Goal: Information Seeking & Learning: Learn about a topic

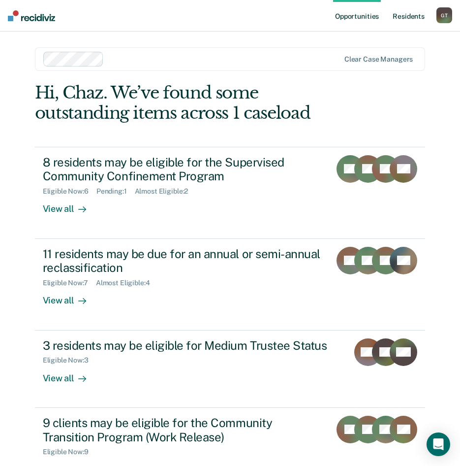
click at [408, 19] on link "Resident s" at bounding box center [409, 16] width 36 height 32
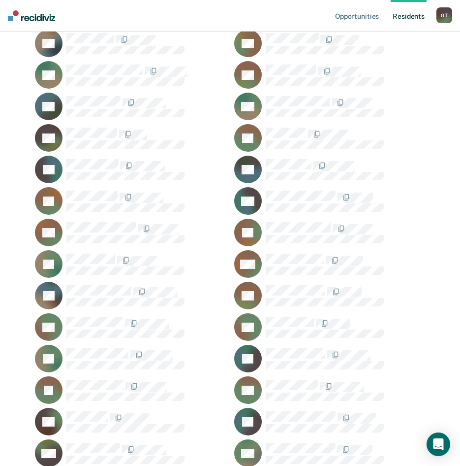
scroll to position [345, 0]
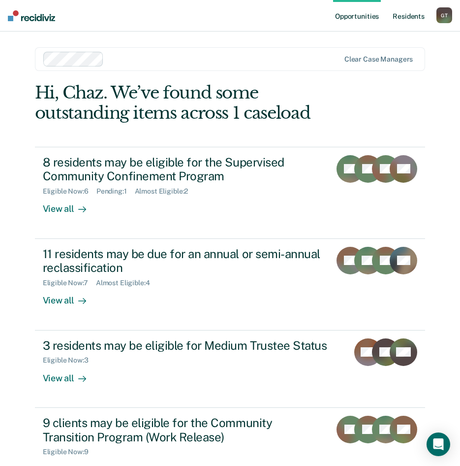
click at [404, 17] on link "Resident s" at bounding box center [409, 16] width 36 height 32
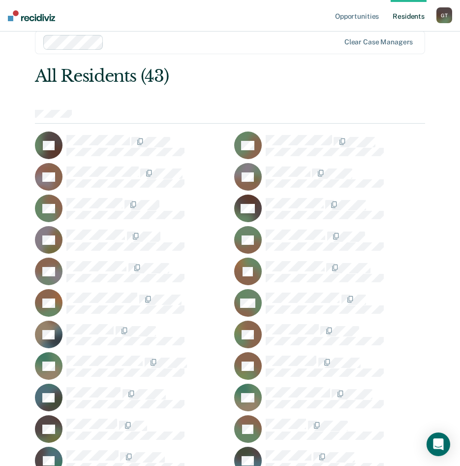
scroll to position [36, 0]
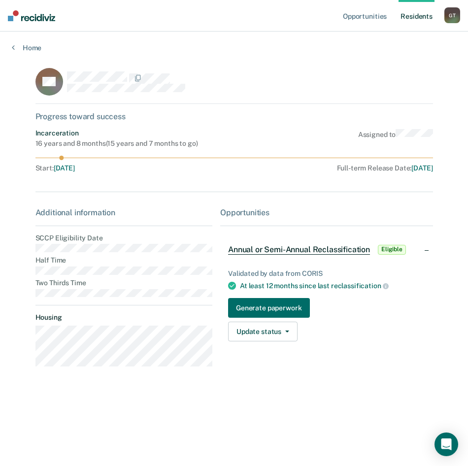
click at [28, 247] on main "KC Progress toward success Incarceration 16 years and 8 months ( 15 years and 7…" at bounding box center [234, 257] width 421 height 411
click at [86, 265] on div "Additional information SCCP Eligibility Date Half Time Two Thirds Time Housing" at bounding box center [123, 291] width 177 height 166
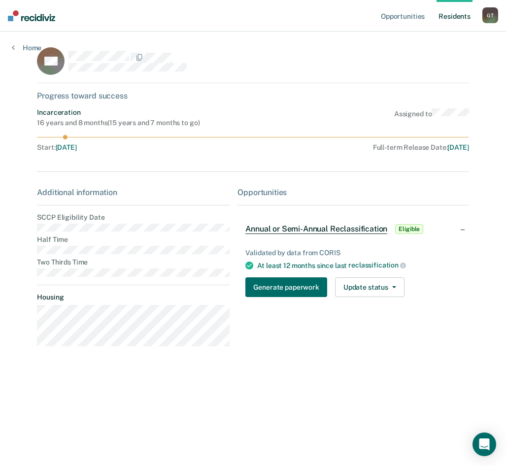
click at [445, 13] on link "Resident s" at bounding box center [454, 16] width 36 height 32
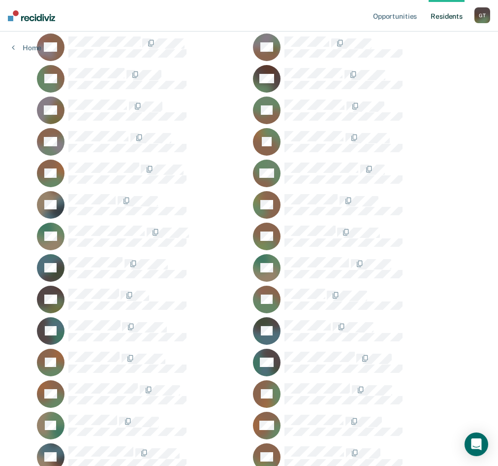
scroll to position [164, 0]
